Goal: Information Seeking & Learning: Find specific page/section

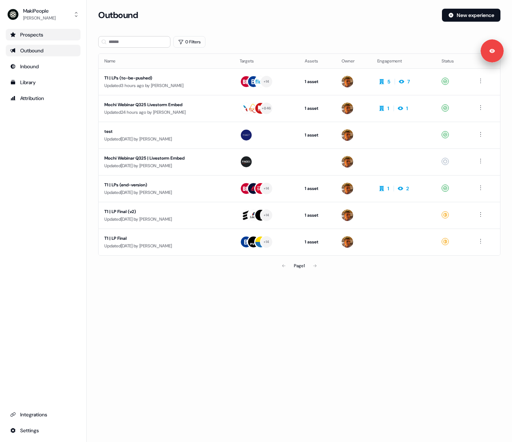
click at [72, 39] on link "Prospects" at bounding box center [43, 35] width 75 height 12
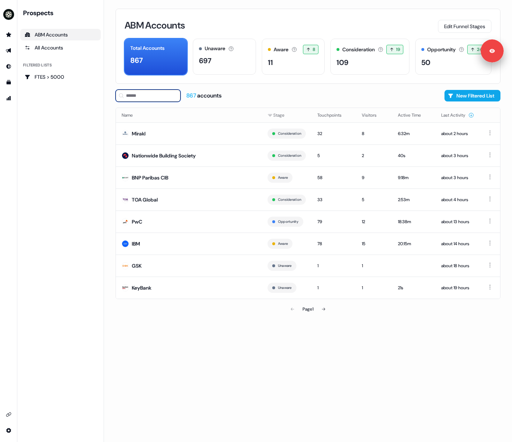
click at [139, 96] on input at bounding box center [148, 96] width 65 height 12
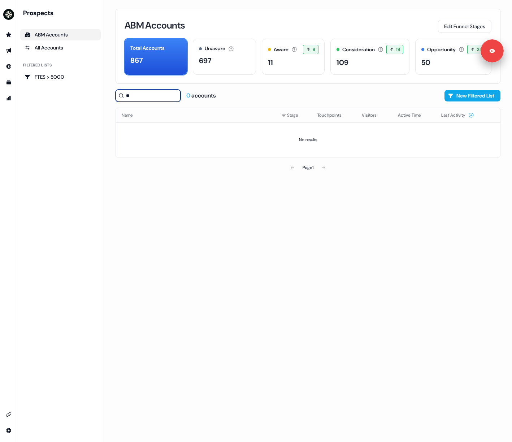
type input "*"
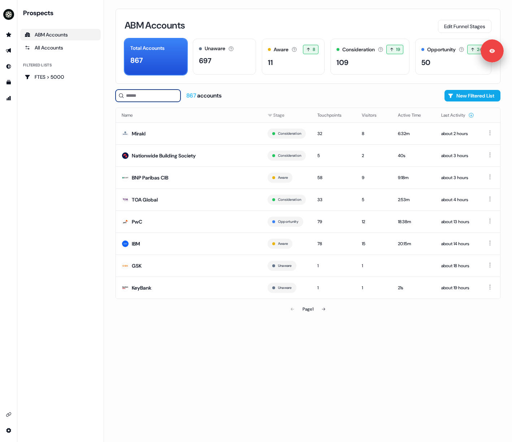
type input "*"
click at [169, 199] on td "TOA Global" at bounding box center [189, 200] width 146 height 22
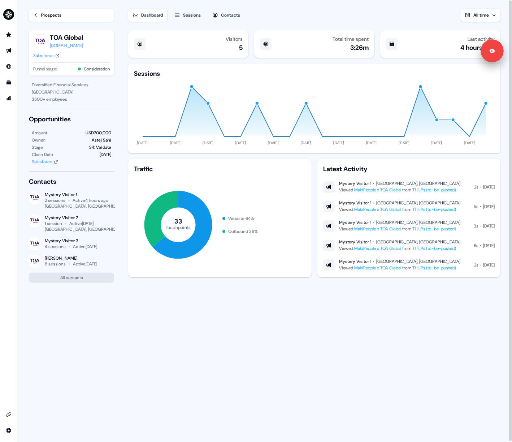
click at [225, 15] on div "Contacts" at bounding box center [230, 15] width 19 height 7
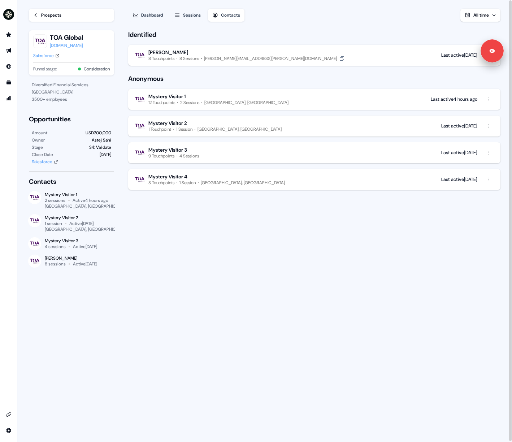
click at [229, 52] on div "Anne King" at bounding box center [247, 52] width 197 height 7
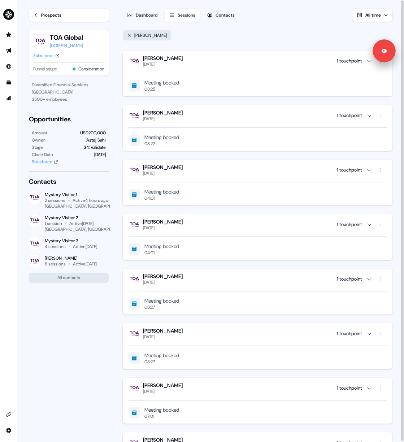
click at [151, 161] on div at bounding box center [403, 221] width 4 height 442
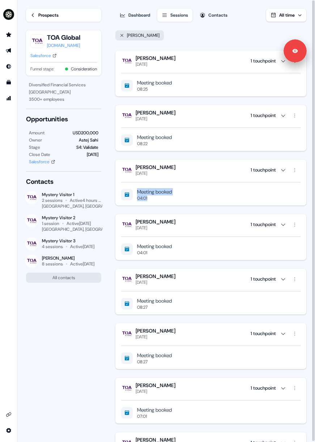
drag, startPoint x: 139, startPoint y: 190, endPoint x: 156, endPoint y: 200, distance: 20.3
click at [151, 200] on div "Meeting booked 04:01" at bounding box center [154, 194] width 35 height 13
click at [151, 200] on div "04:01" at bounding box center [154, 198] width 35 height 6
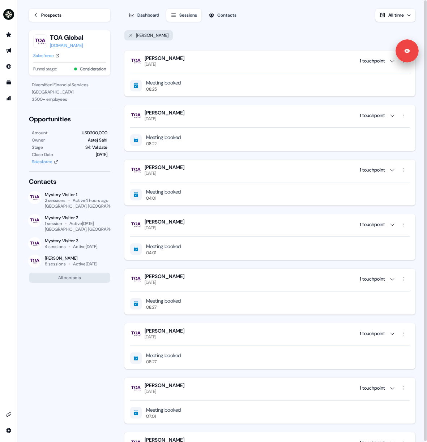
click at [151, 32] on div "[PERSON_NAME]" at bounding box center [269, 35] width 292 height 17
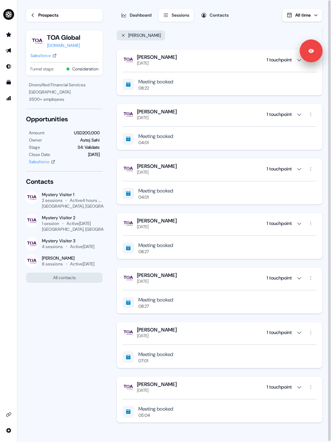
scroll to position [1, 0]
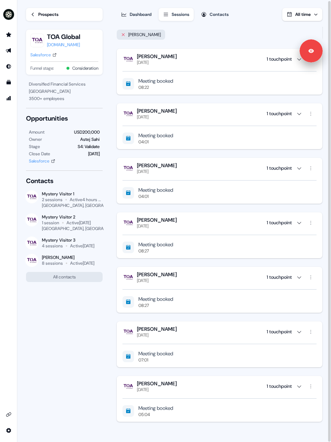
click at [121, 35] on icon at bounding box center [123, 35] width 4 height 4
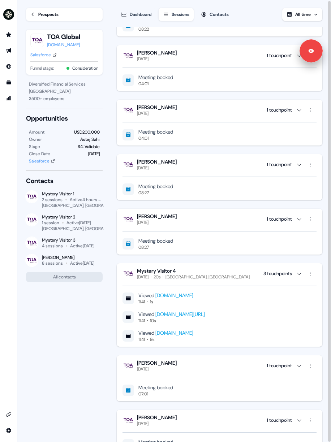
scroll to position [783, 0]
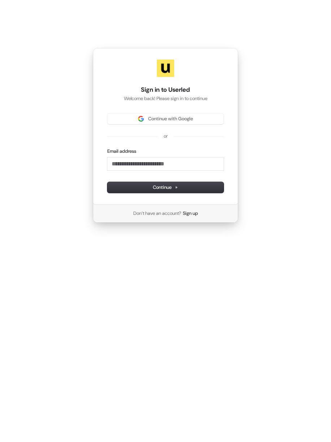
click at [59, 93] on div "Sign in to Userled Welcome back! Please sign in to continue Continue with Googl…" at bounding box center [165, 135] width 331 height 271
click at [169, 119] on span "Continue with Google" at bounding box center [170, 119] width 45 height 7
